Goal: Information Seeking & Learning: Compare options

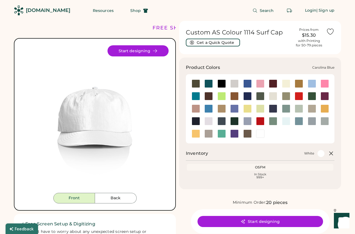
click at [312, 84] on div at bounding box center [312, 84] width 8 height 8
click at [309, 84] on div at bounding box center [312, 84] width 8 height 8
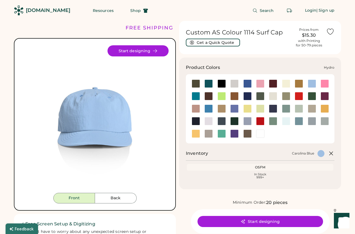
click at [207, 110] on div at bounding box center [209, 109] width 8 height 8
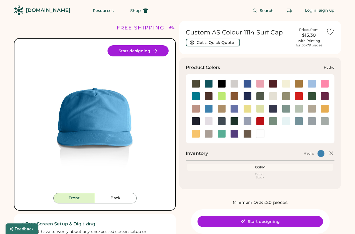
click at [211, 110] on div at bounding box center [209, 109] width 8 height 8
click at [232, 109] on div at bounding box center [234, 109] width 8 height 8
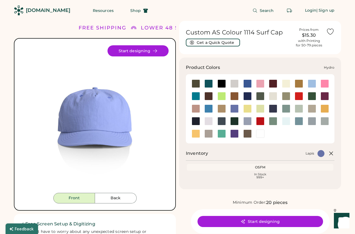
click at [207, 108] on div at bounding box center [209, 109] width 8 height 8
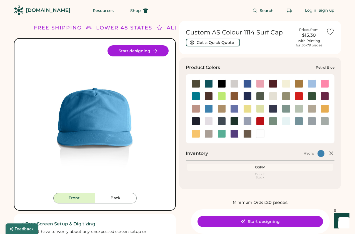
click at [221, 120] on div at bounding box center [222, 121] width 8 height 8
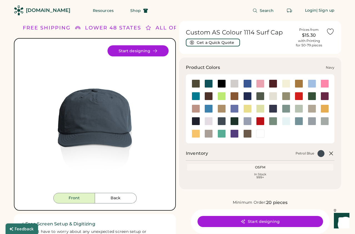
click at [194, 121] on div at bounding box center [196, 121] width 8 height 8
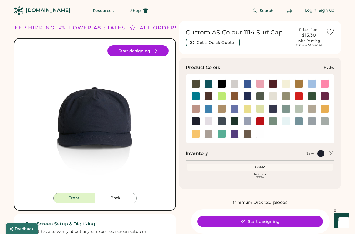
click at [210, 110] on div at bounding box center [209, 109] width 8 height 8
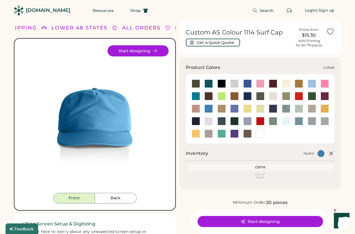
click at [245, 97] on div at bounding box center [248, 96] width 8 height 8
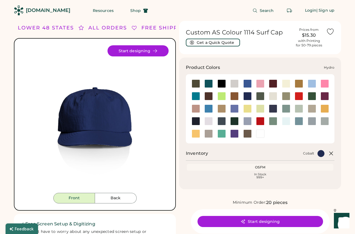
click at [208, 109] on div at bounding box center [209, 109] width 8 height 8
